Goal: Information Seeking & Learning: Learn about a topic

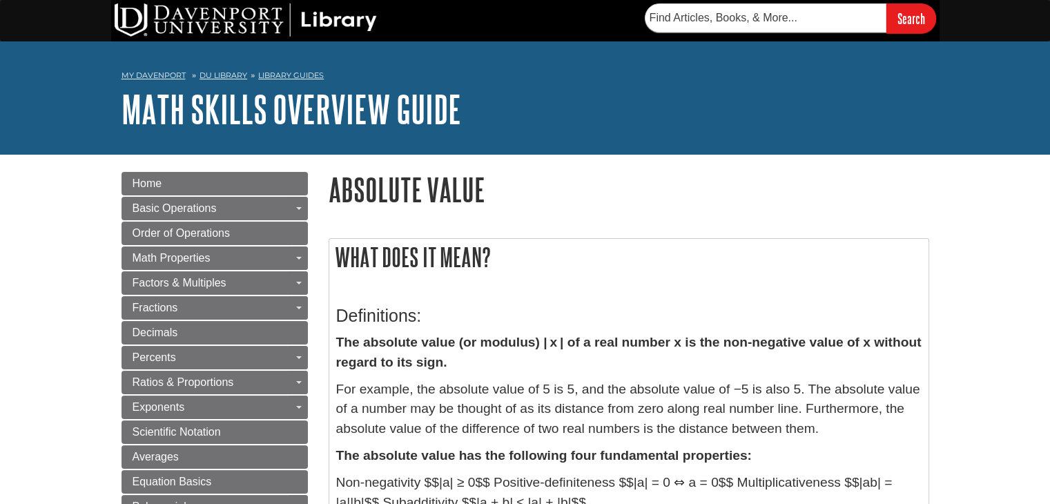
click at [62, 95] on div "My Davenport DU Library Library Guides Math Skills Overview Guide Absolute Valu…" at bounding box center [525, 97] width 1050 height 113
drag, startPoint x: 169, startPoint y: 1, endPoint x: 56, endPoint y: 55, distance: 124.8
click at [56, 55] on div "My Davenport DU Library Library Guides Math Skills Overview Guide Absolute Valu…" at bounding box center [525, 97] width 1050 height 113
click at [0, 108] on div "My Davenport DU Library Library Guides Math Skills Overview Guide Absolute Valu…" at bounding box center [525, 97] width 1050 height 113
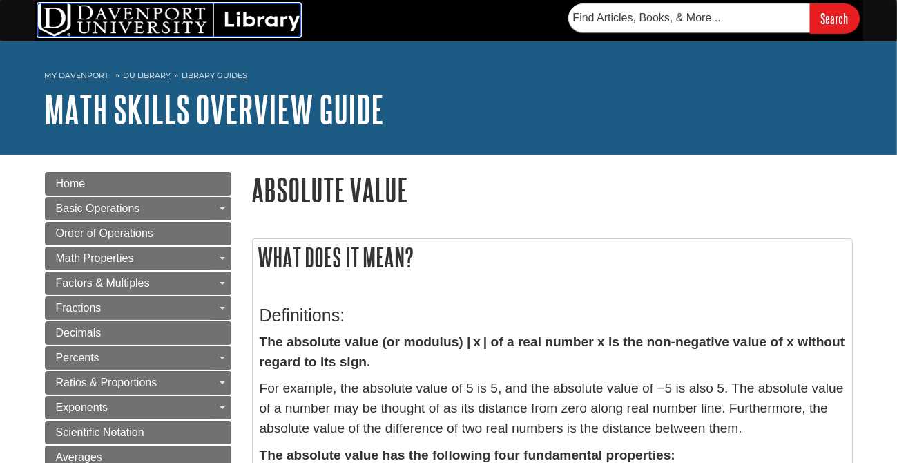
click at [111, 17] on img at bounding box center [169, 19] width 262 height 33
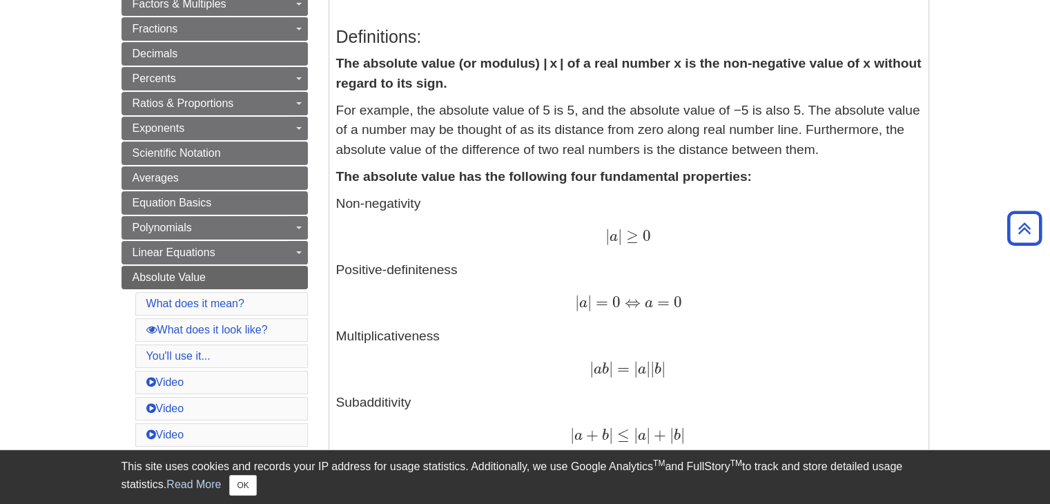
scroll to position [276, 0]
